Goal: Find specific page/section: Find specific page/section

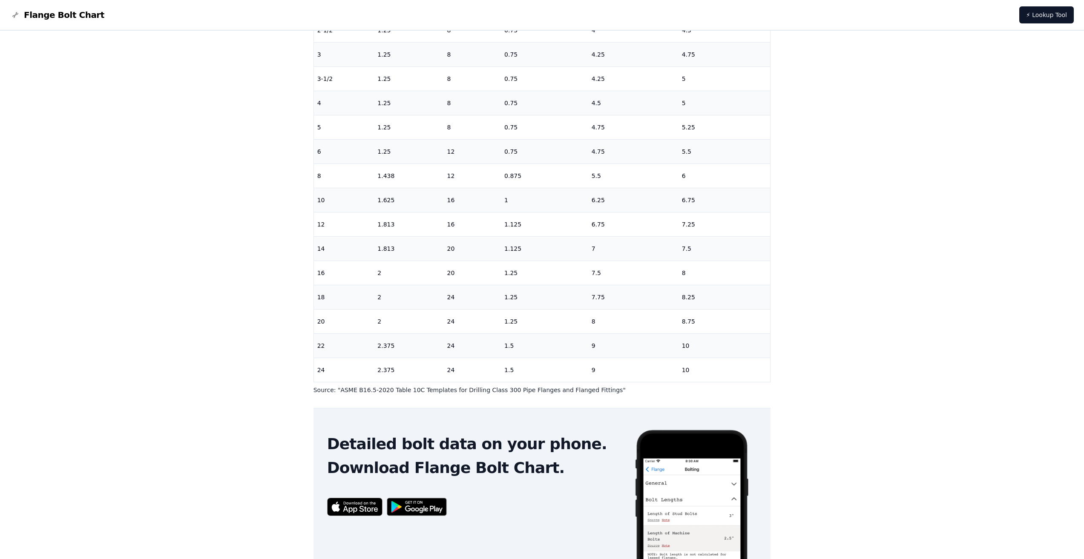
scroll to position [212, 0]
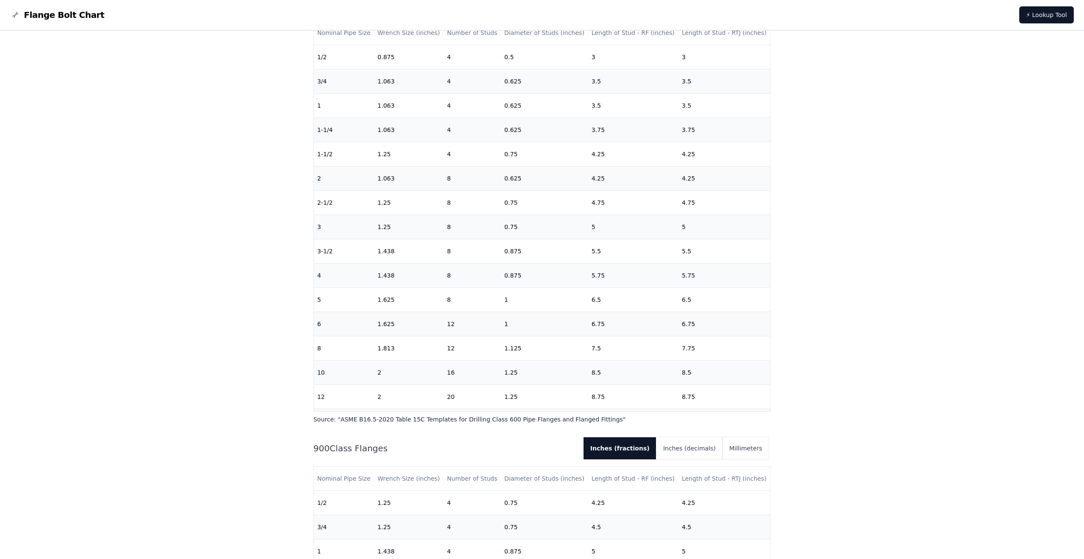
scroll to position [150, 0]
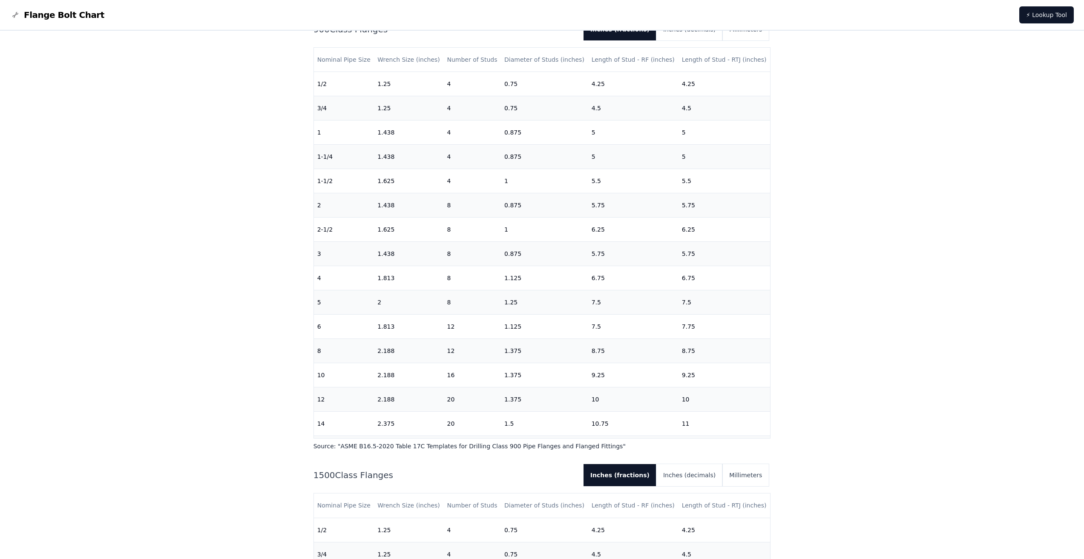
scroll to position [2299, 0]
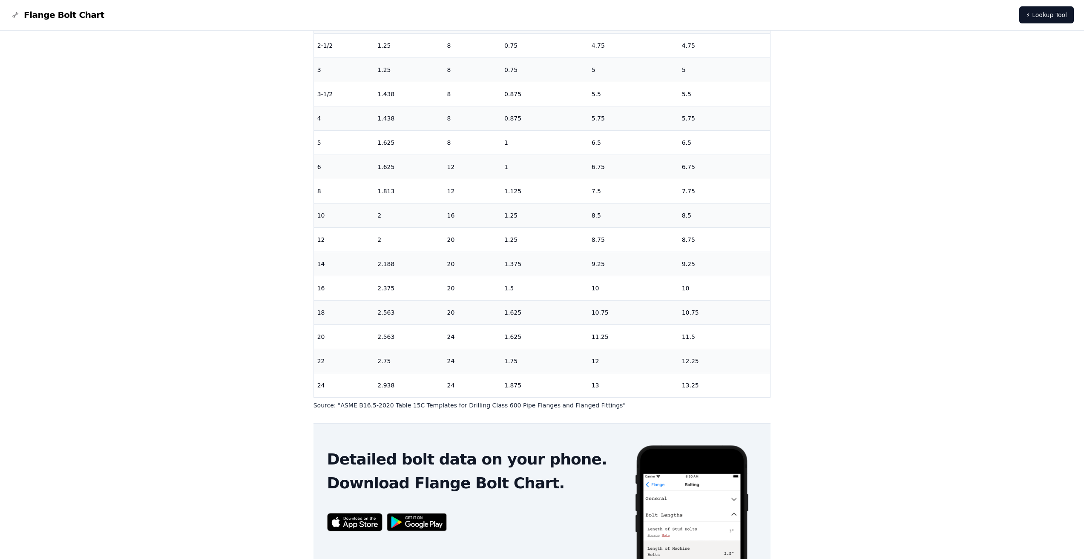
scroll to position [212, 0]
